Goal: Obtain resource: Download file/media

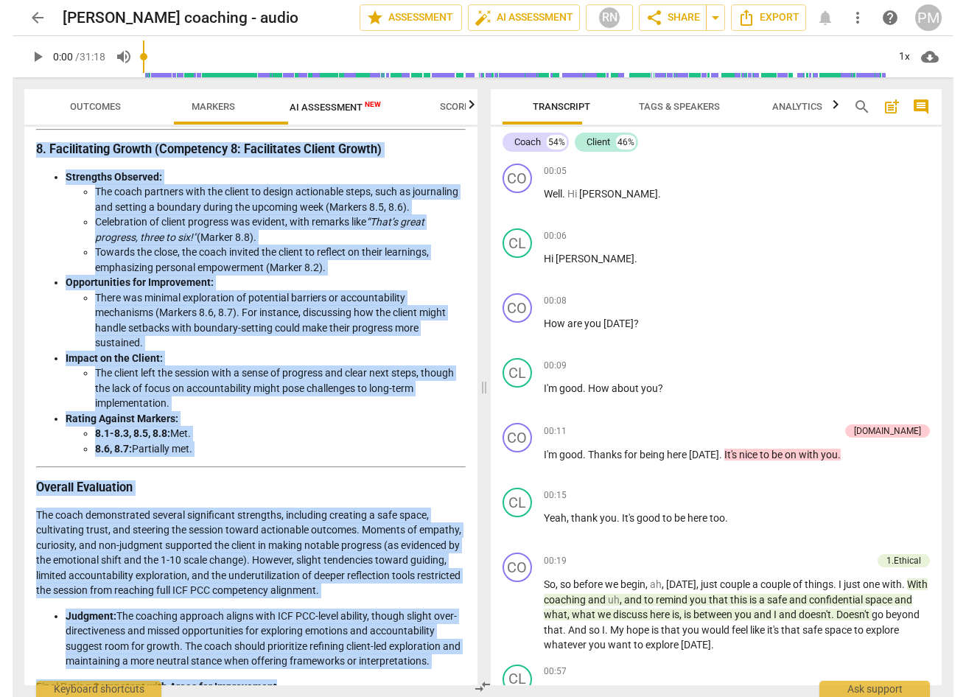
scroll to position [2328, 0]
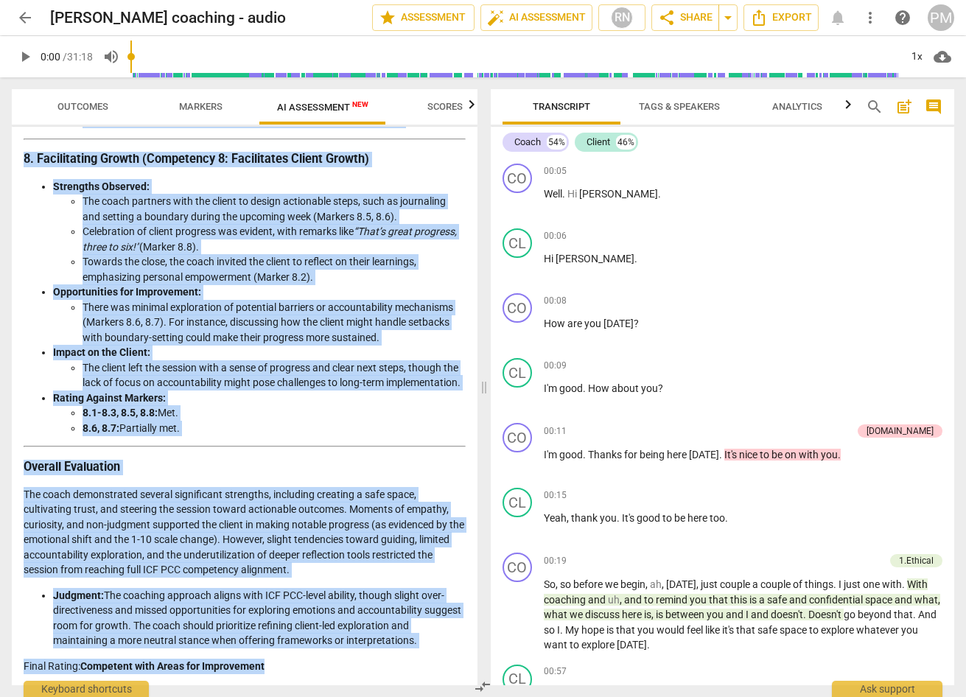
click at [308, 292] on li "Opportunities for Improvement: There was minimal exploration of potential barri…" at bounding box center [259, 314] width 413 height 60
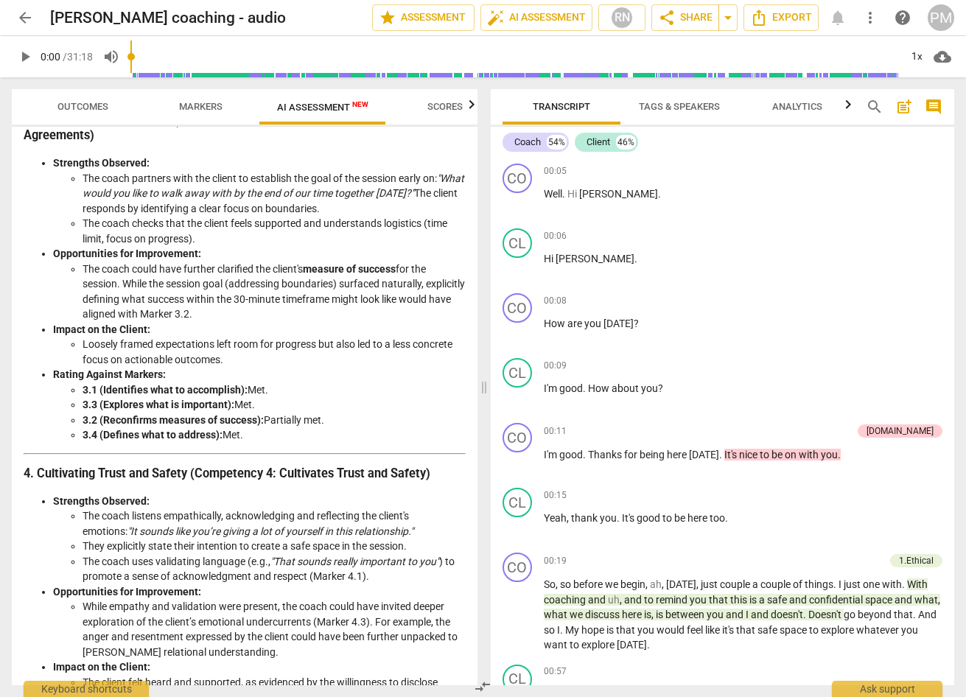
scroll to position [486, 0]
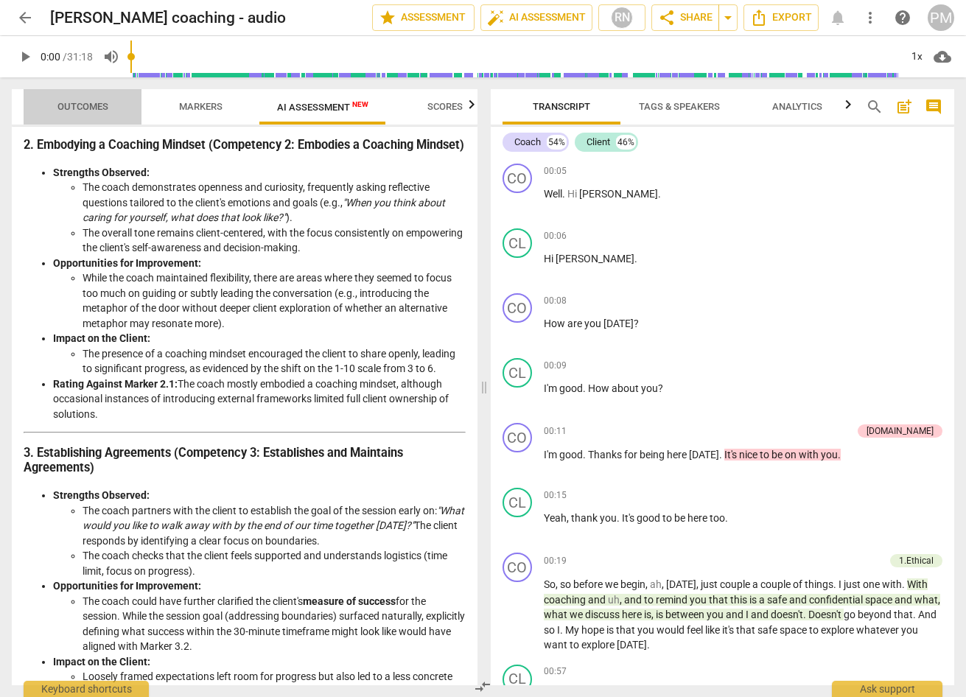
click at [75, 109] on span "Outcomes" at bounding box center [82, 106] width 51 height 11
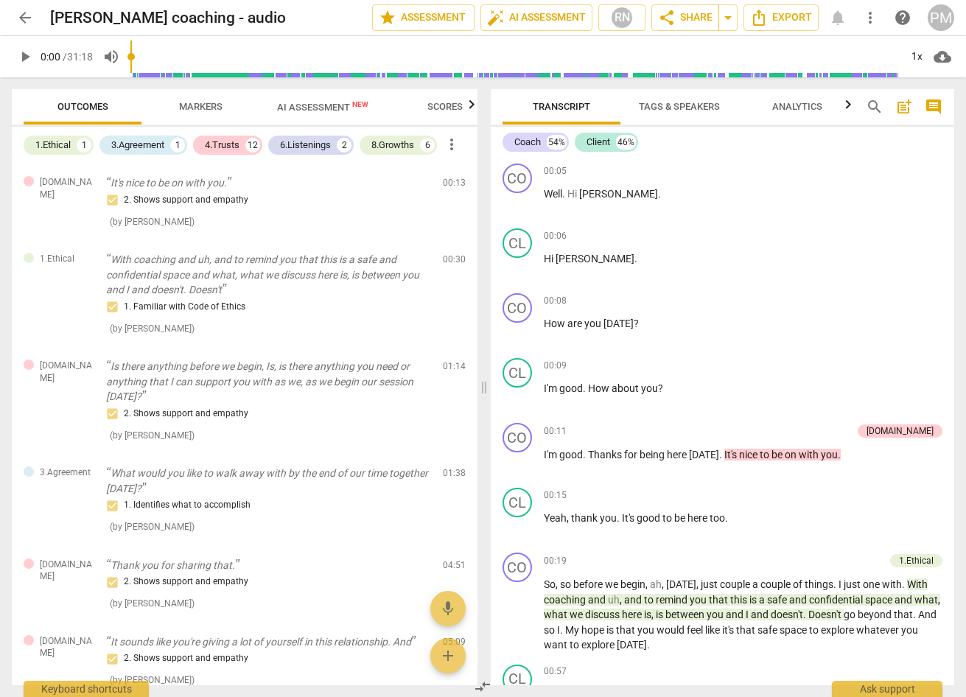
click at [21, 18] on span "arrow_back" at bounding box center [25, 18] width 18 height 18
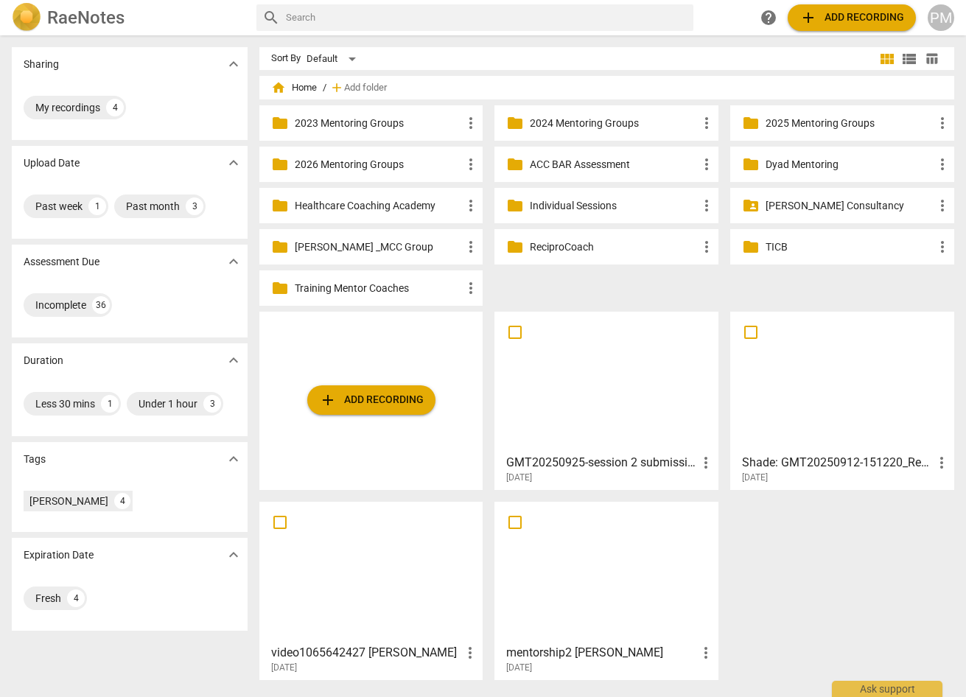
click at [613, 595] on div at bounding box center [607, 572] width 214 height 130
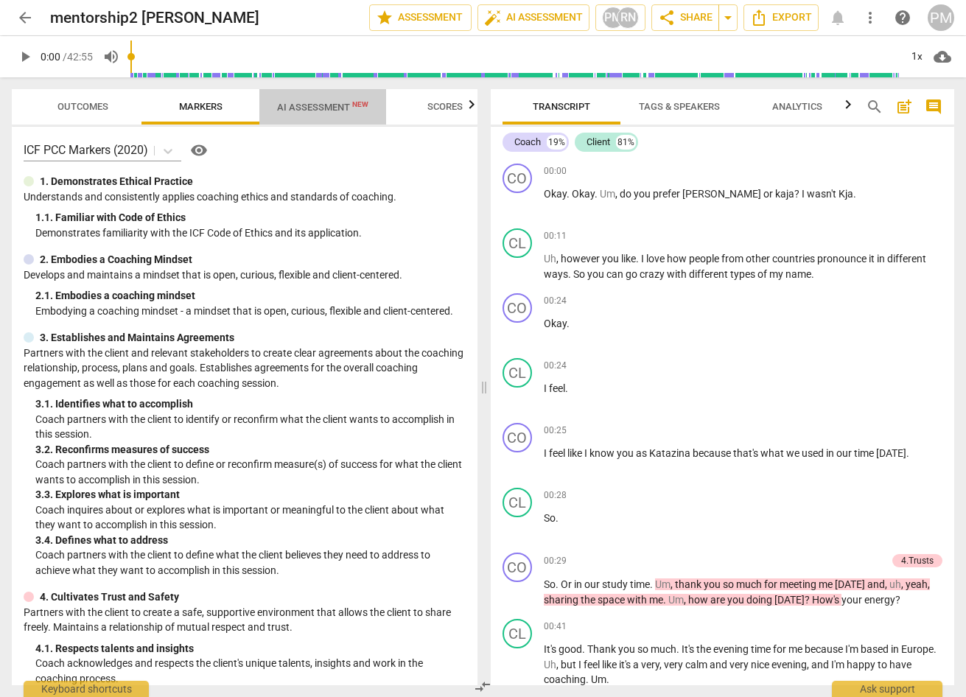
click at [293, 109] on span "AI Assessment New" at bounding box center [322, 107] width 91 height 11
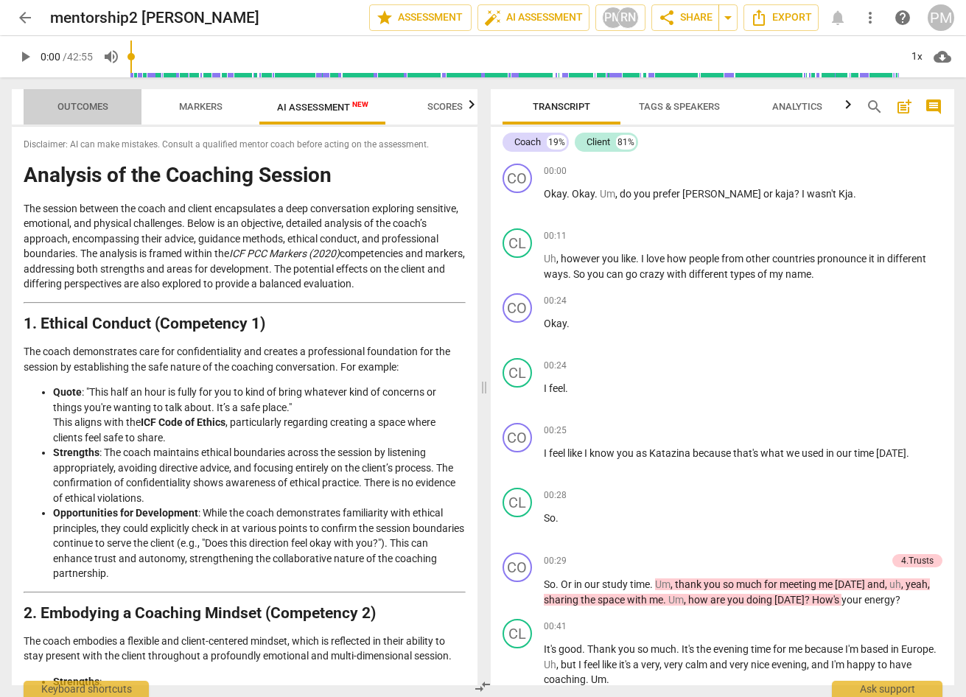
click at [66, 104] on span "Outcomes" at bounding box center [82, 106] width 51 height 11
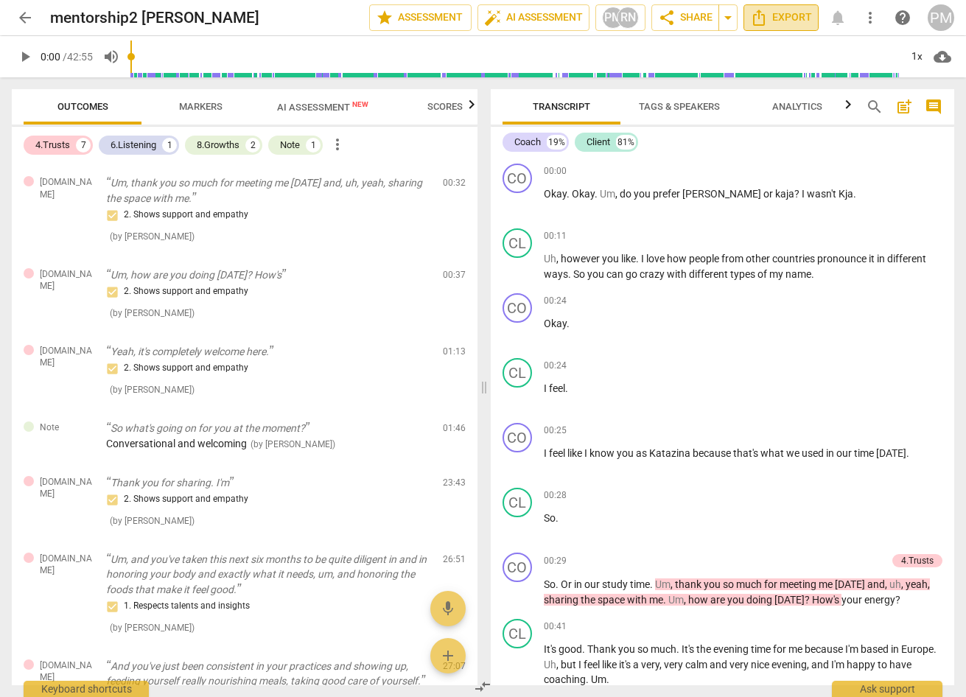
click at [699, 20] on span "Export" at bounding box center [781, 18] width 62 height 18
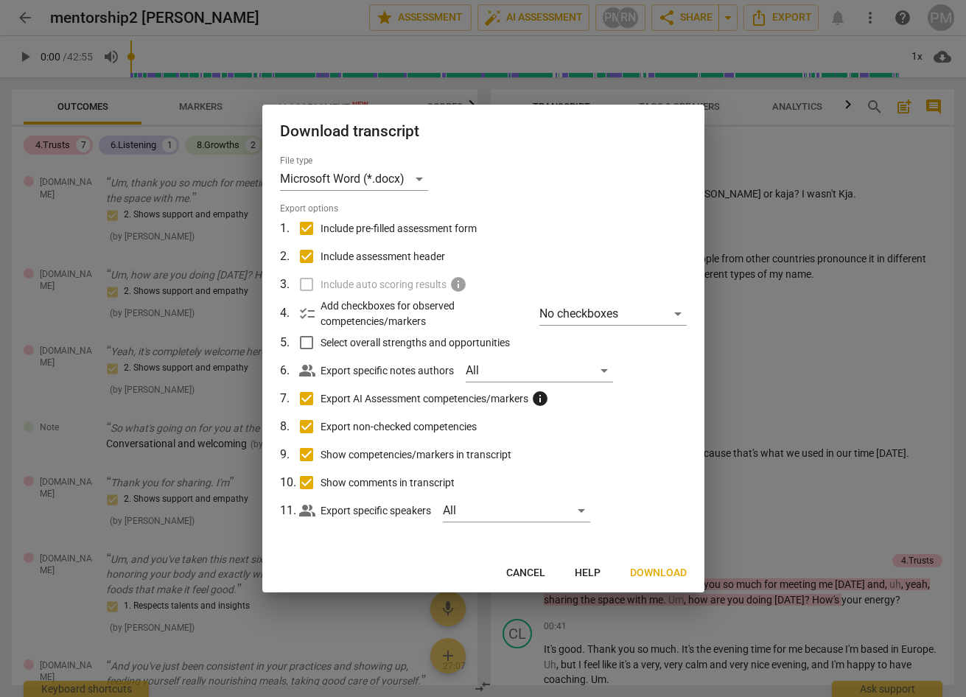
click at [699, 184] on div at bounding box center [483, 348] width 966 height 697
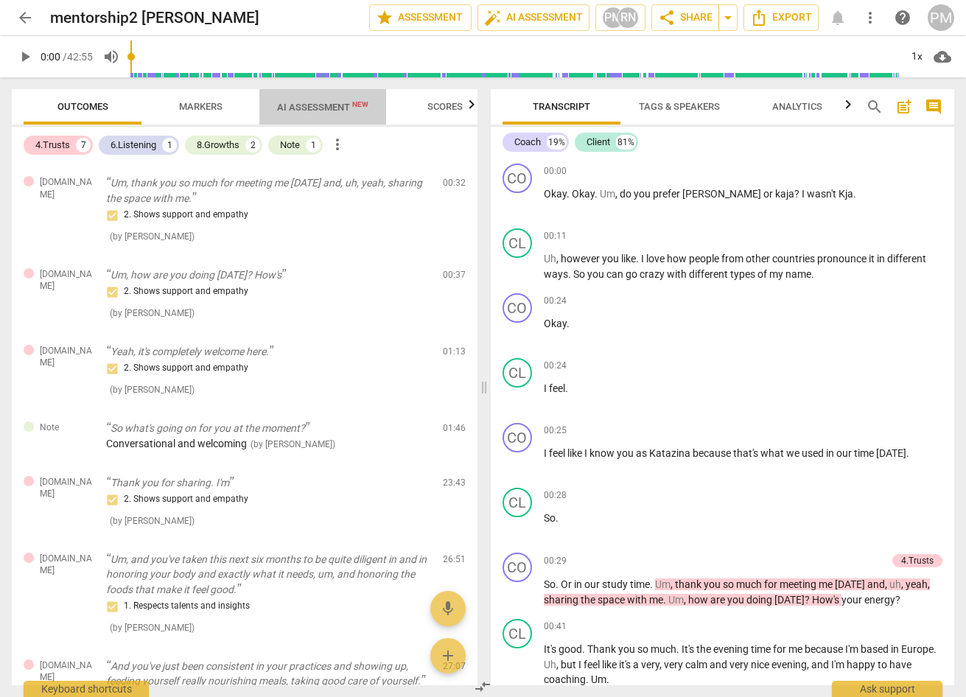
click at [321, 113] on span "AI Assessment New" at bounding box center [322, 107] width 127 height 22
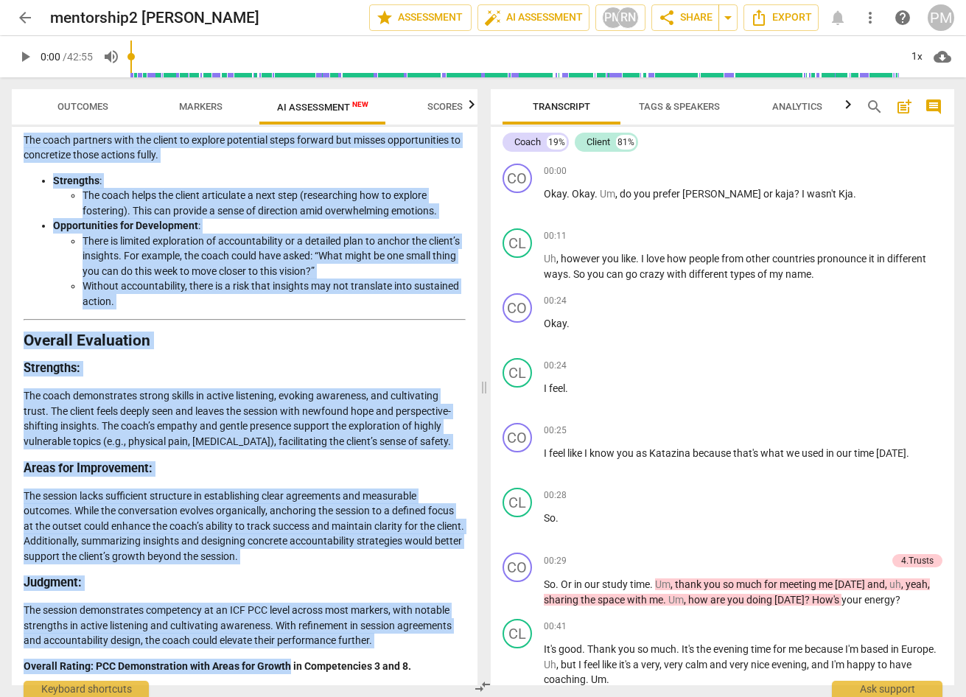
scroll to position [2284, 0]
drag, startPoint x: 25, startPoint y: 175, endPoint x: 414, endPoint y: 675, distance: 633.3
click at [414, 675] on div "Disclaimer: AI can make mistakes. Consult a qualified mentor coach before actin…" at bounding box center [245, 406] width 466 height 559
